Goal: Information Seeking & Learning: Learn about a topic

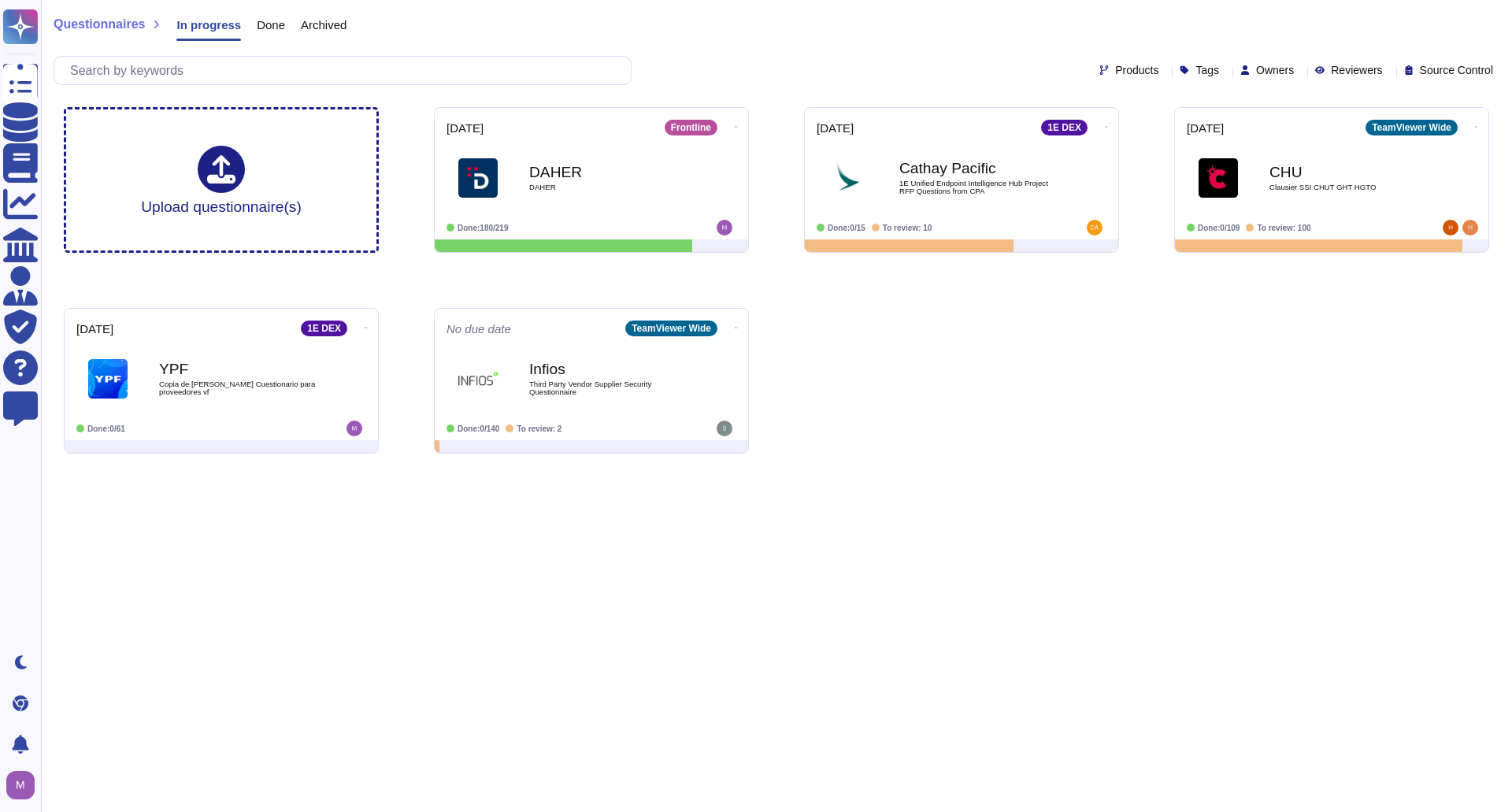
click at [271, 27] on span "Done" at bounding box center [270, 25] width 29 height 12
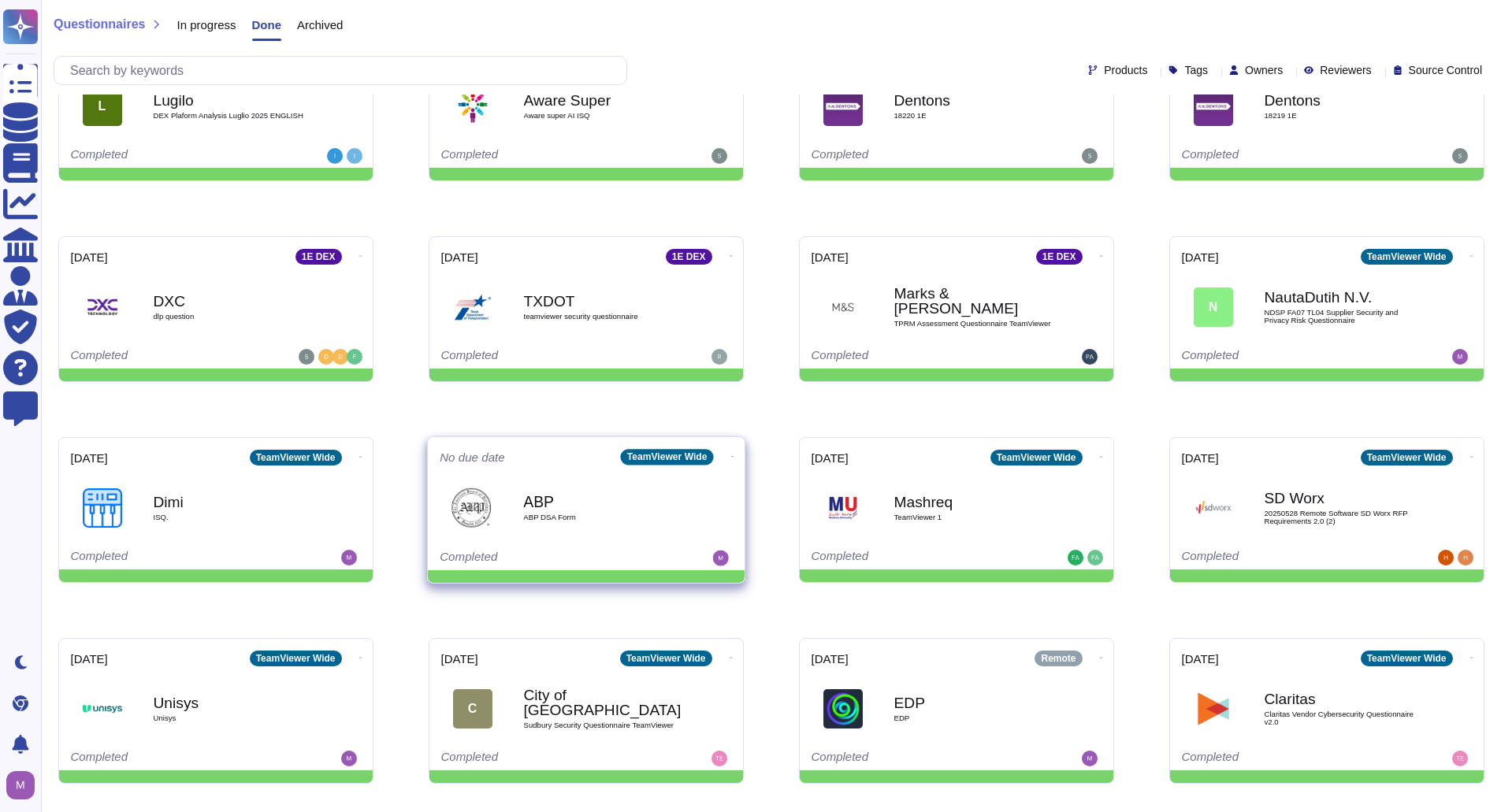
scroll to position [472, 0]
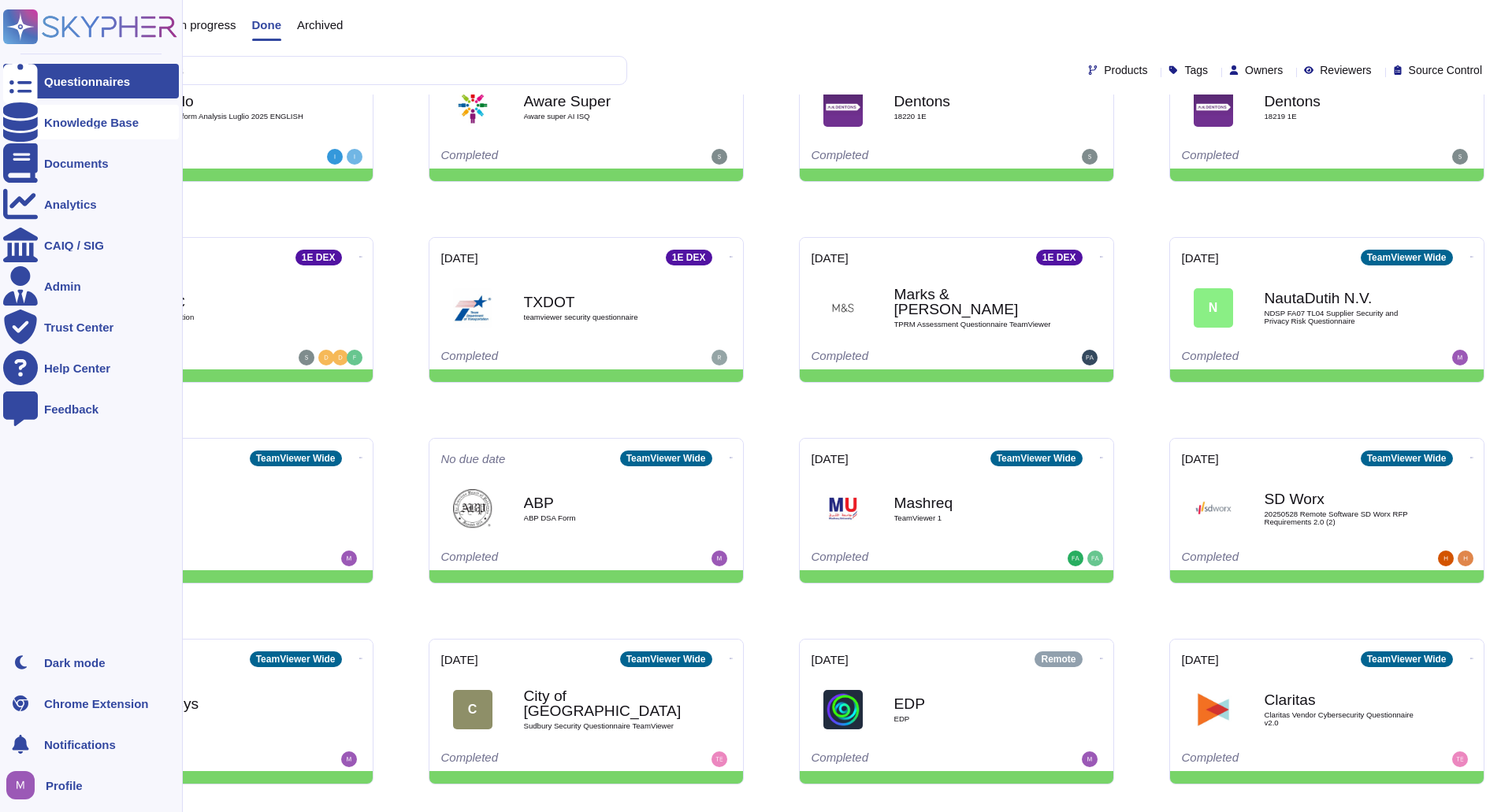
click at [68, 121] on div "Knowledge Base" at bounding box center [91, 123] width 94 height 12
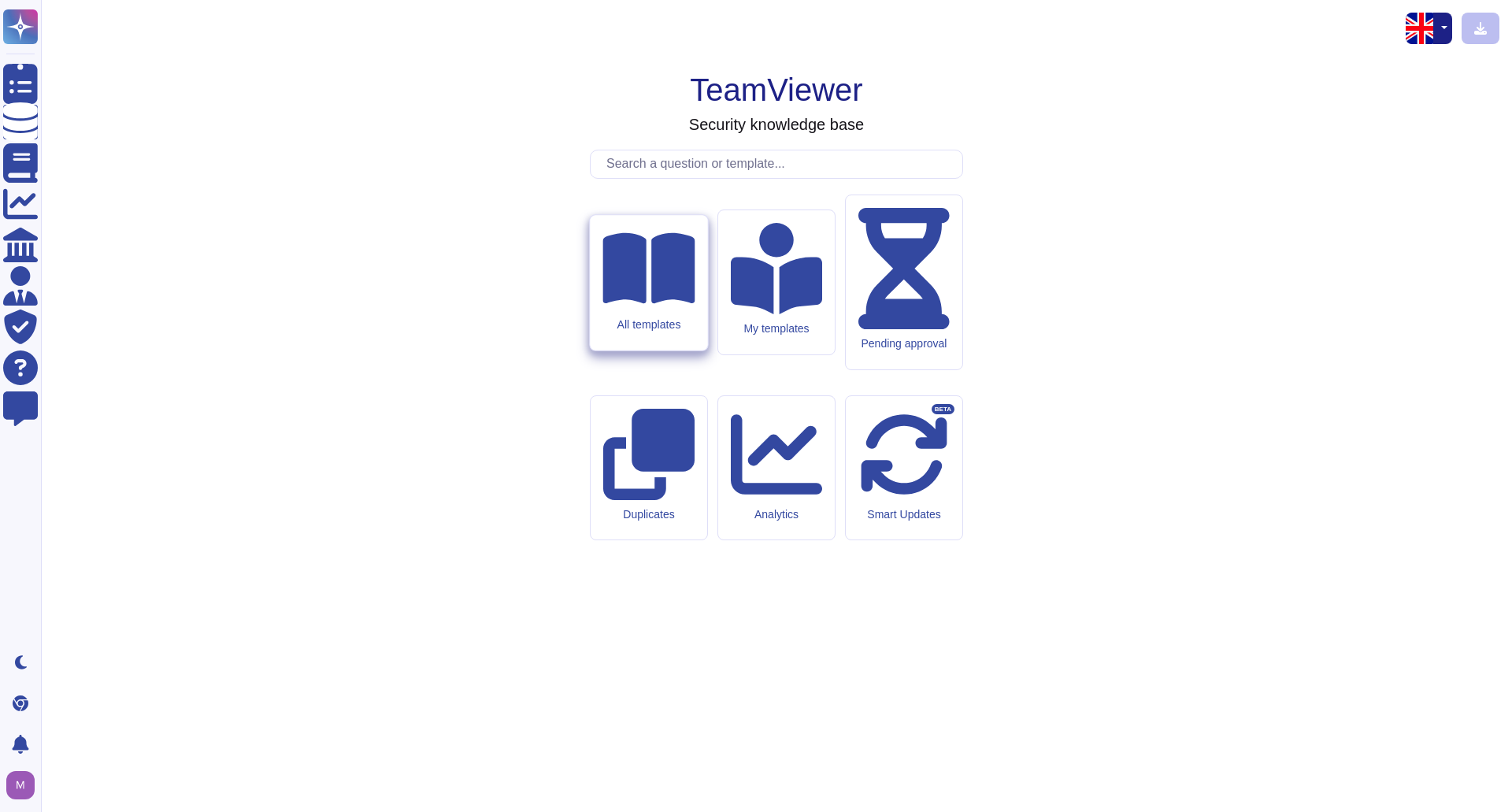
click at [678, 331] on div "All templates" at bounding box center [648, 324] width 92 height 14
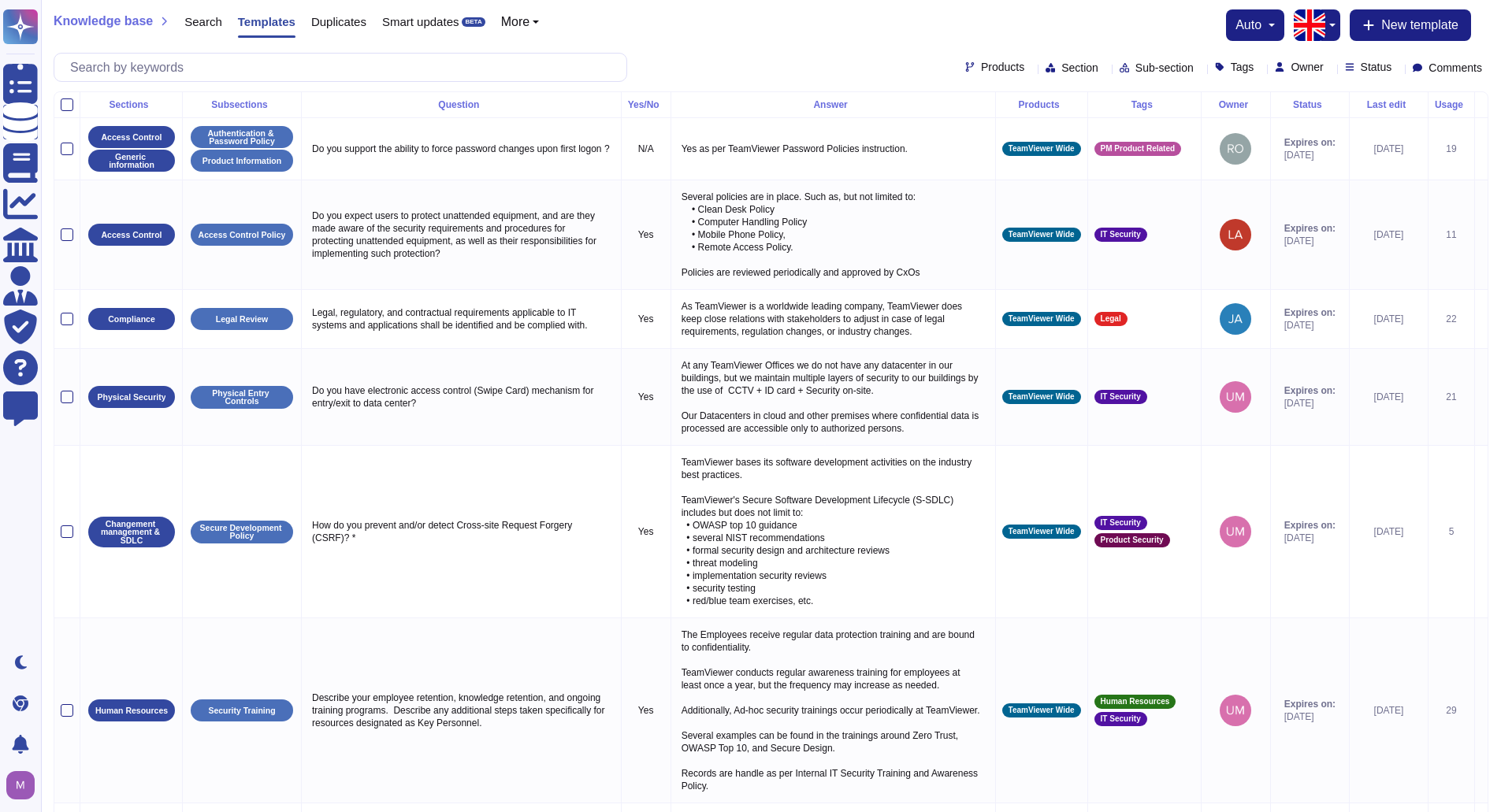
click at [630, 103] on div "Yes/No" at bounding box center [646, 105] width 37 height 10
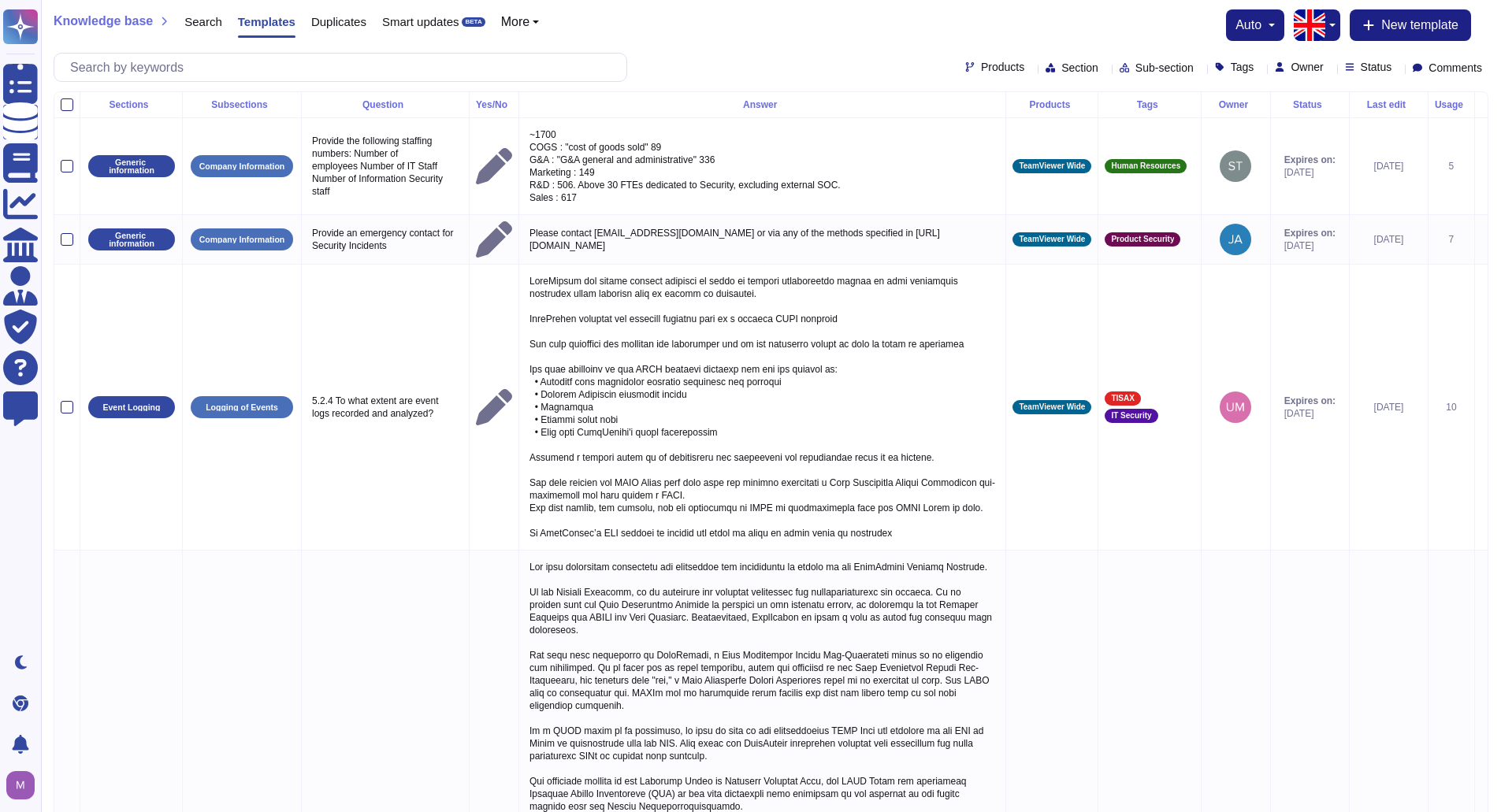
click at [629, 103] on div "Answer" at bounding box center [762, 105] width 474 height 10
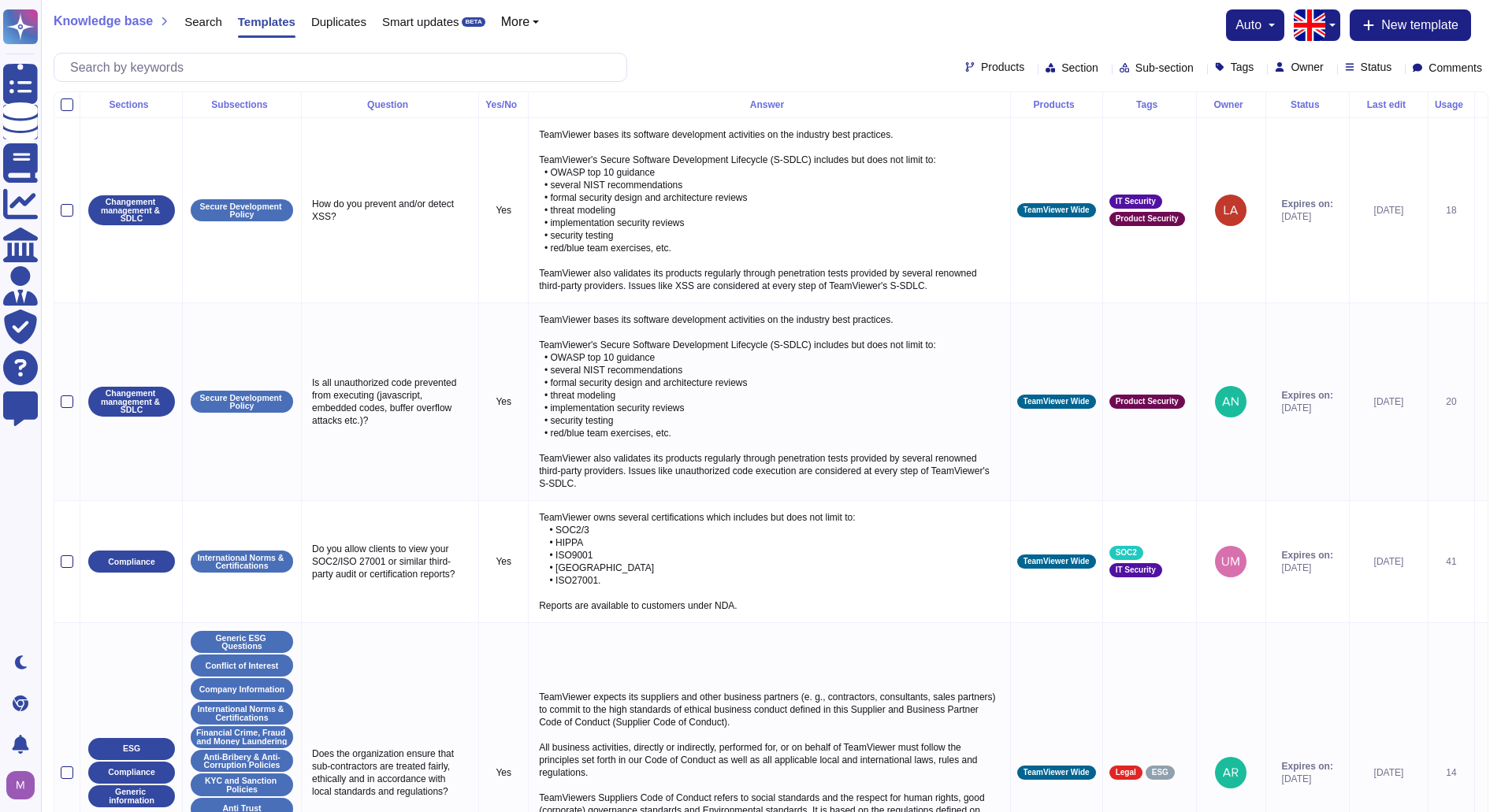
click at [1456, 63] on span "Comments" at bounding box center [1455, 67] width 54 height 11
click at [1360, 61] on span "Status" at bounding box center [1376, 66] width 32 height 11
